Goal: Task Accomplishment & Management: Use online tool/utility

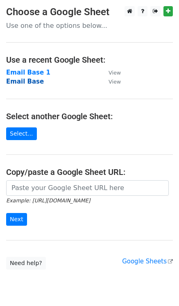
click at [34, 80] on strong "Email Base" at bounding box center [25, 81] width 38 height 7
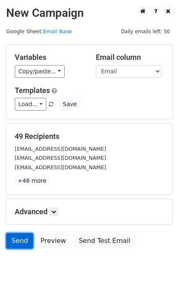
click at [18, 240] on link "Send" at bounding box center [19, 241] width 27 height 16
click at [17, 240] on link "Send" at bounding box center [19, 241] width 27 height 16
